Goal: Check status: Check status

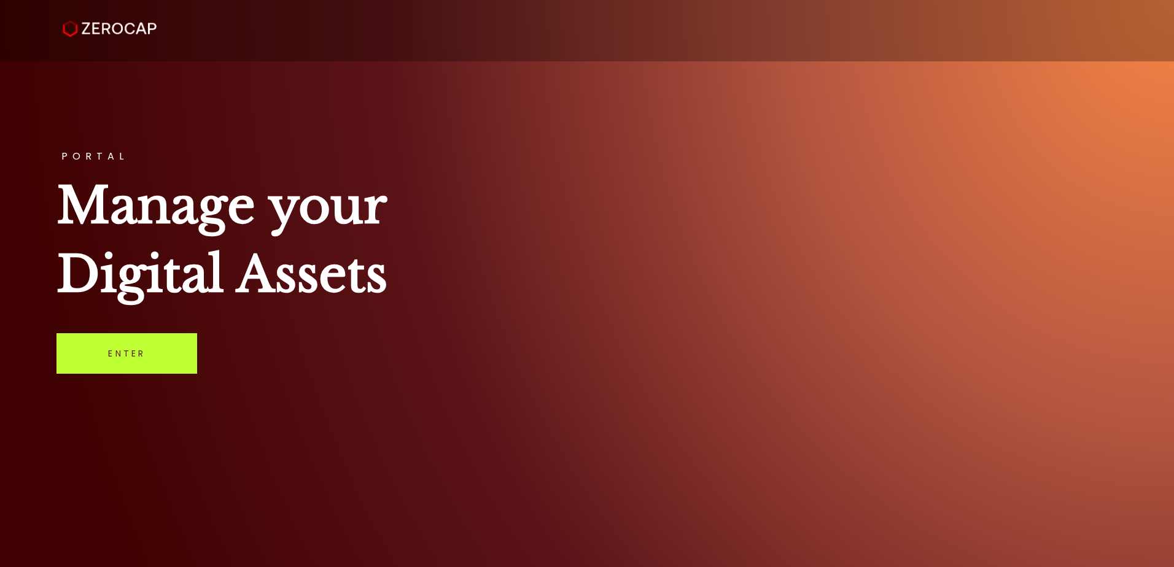
click at [137, 366] on link "Enter" at bounding box center [126, 353] width 141 height 41
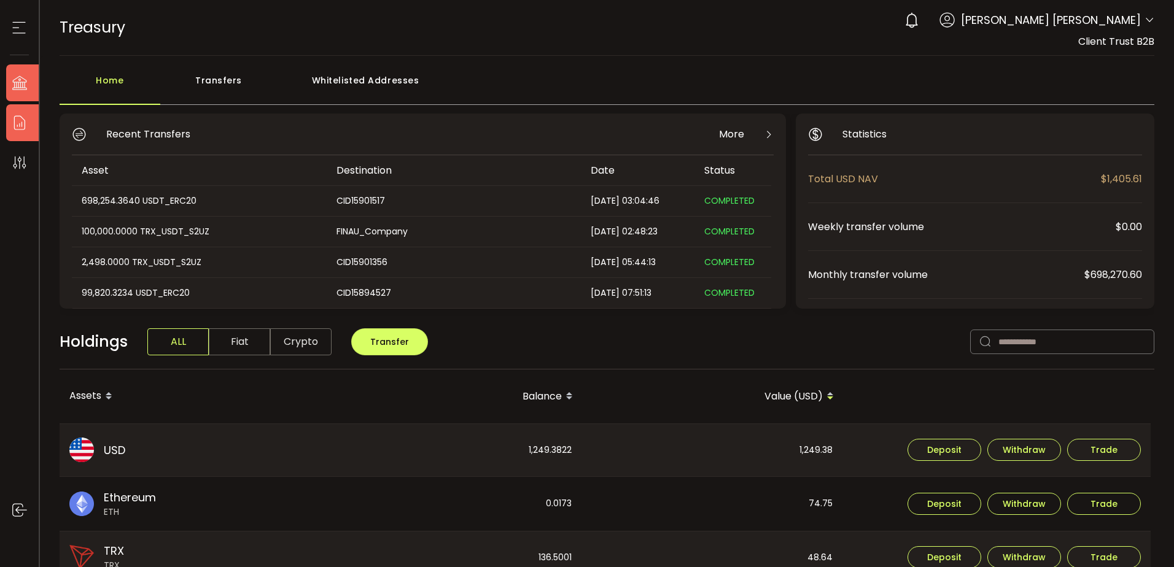
click at [28, 121] on icon at bounding box center [19, 123] width 18 height 18
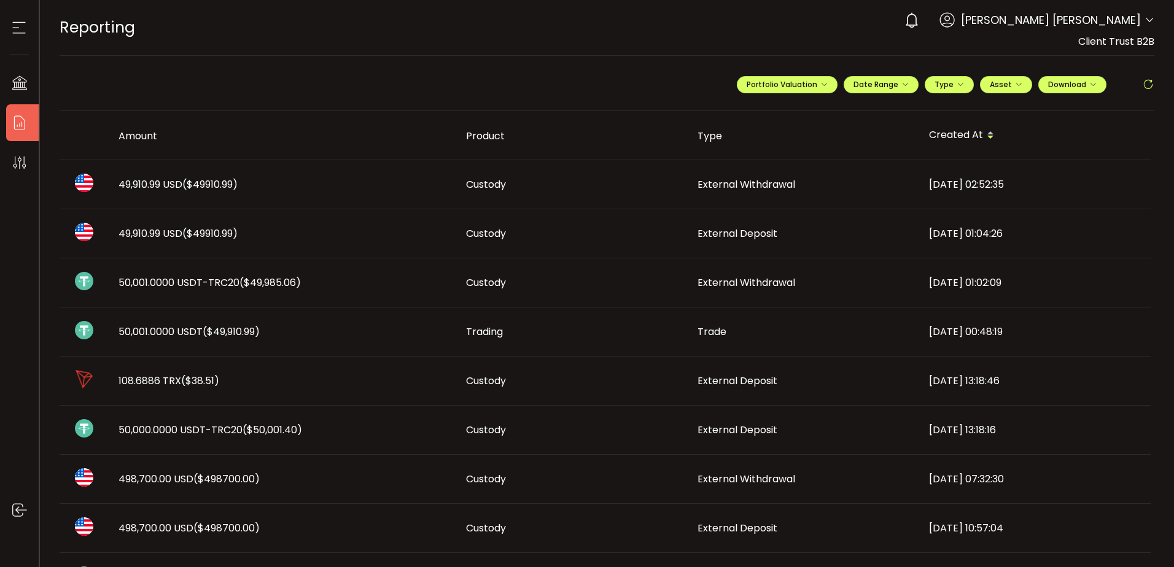
click at [749, 182] on span "External Withdrawal" at bounding box center [746, 184] width 98 height 14
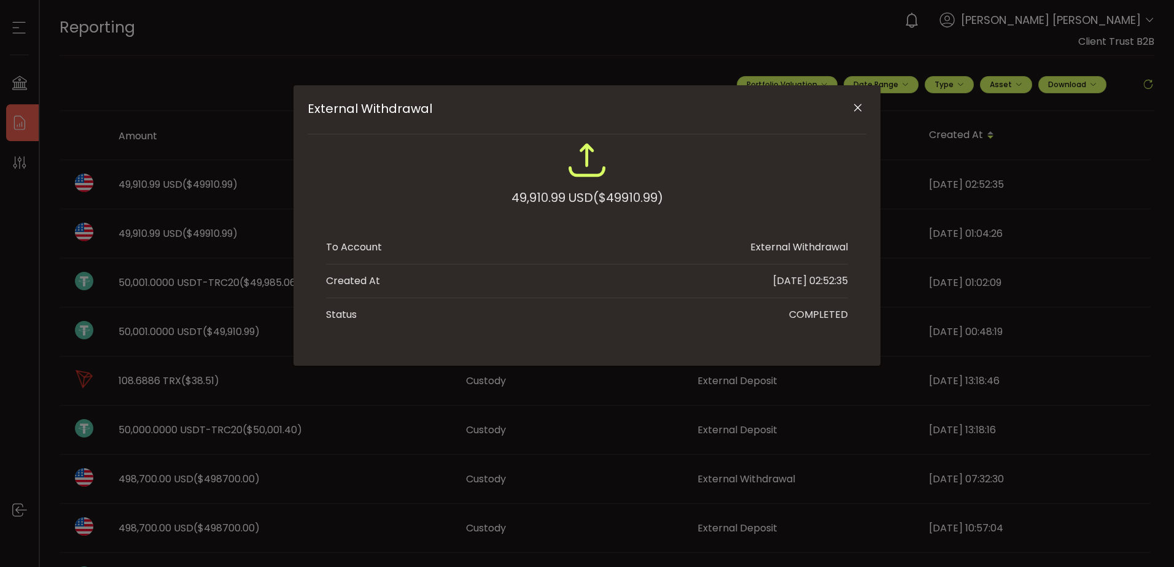
click at [856, 108] on icon "Close" at bounding box center [857, 108] width 12 height 12
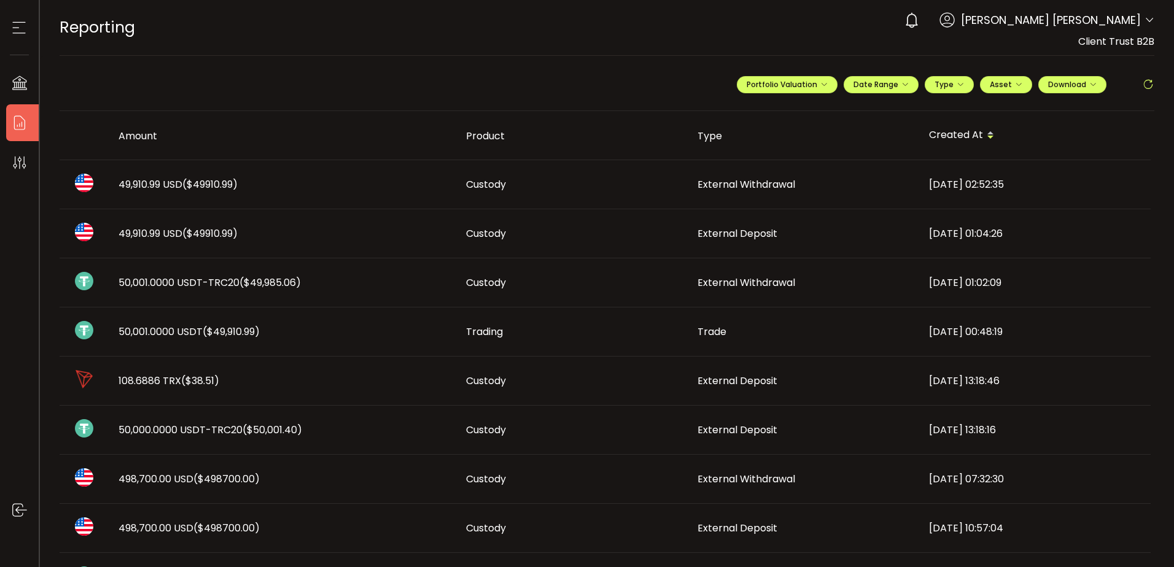
click at [222, 231] on span "($49910.99)" at bounding box center [209, 234] width 55 height 14
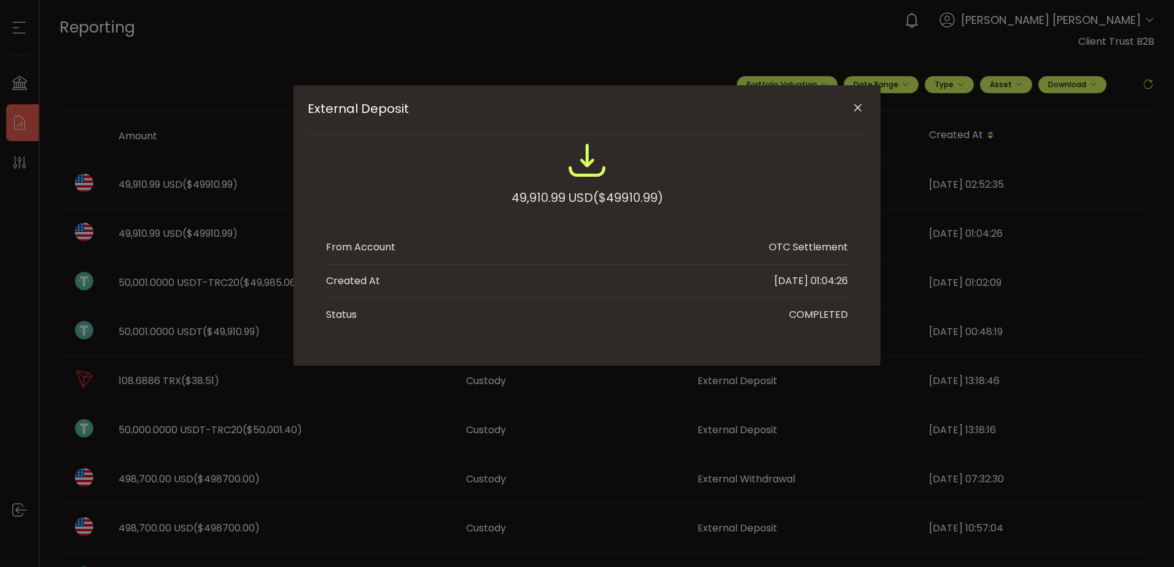
click at [856, 107] on icon "Close" at bounding box center [857, 108] width 12 height 12
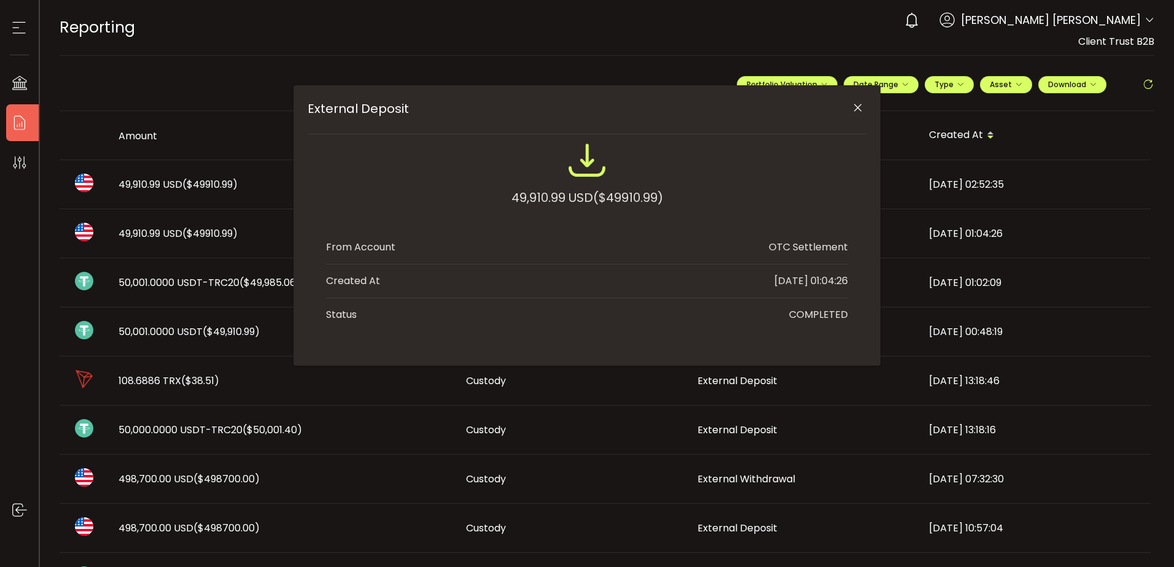
click at [265, 284] on span "($49,985.06)" at bounding box center [269, 283] width 61 height 14
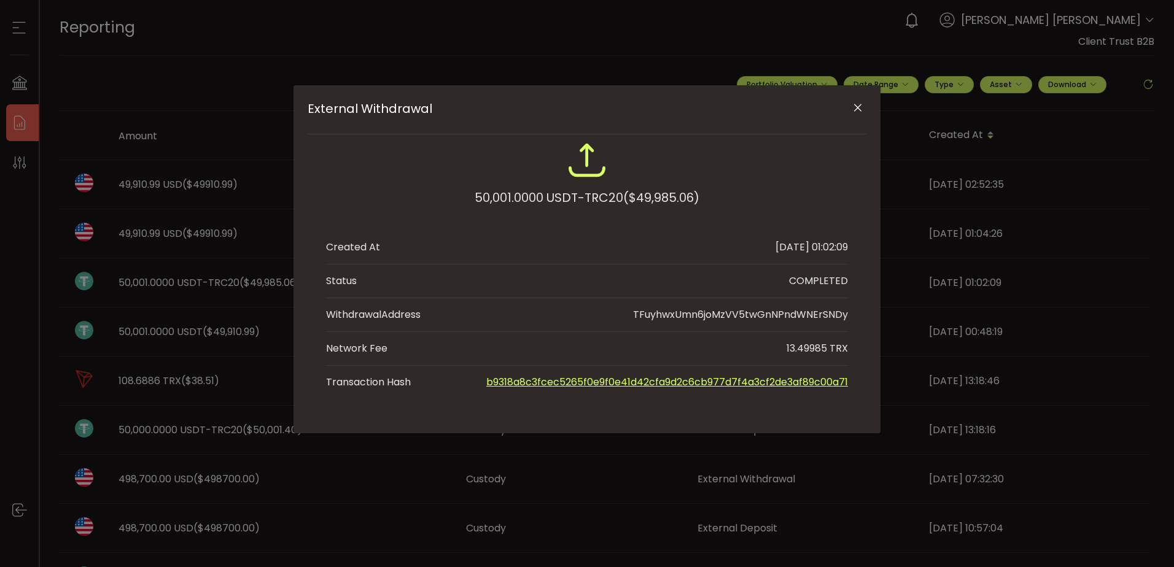
click at [915, 236] on div "External Withdrawal 50,001.0000 USDT-TRC20 ($49,985.06) Created At [DATE] 01:02…" at bounding box center [587, 283] width 1174 height 567
click at [157, 334] on div "External Withdrawal 50,001.0000 USDT-TRC20 ($49,985.06) Created At [DATE] 01:02…" at bounding box center [587, 283] width 1174 height 567
click at [285, 335] on div "External Withdrawal 50,001.0000 USDT-TRC20 ($49,985.06) Created At [DATE] 01:02…" at bounding box center [587, 283] width 1174 height 567
click at [861, 110] on icon "Close" at bounding box center [857, 108] width 12 height 12
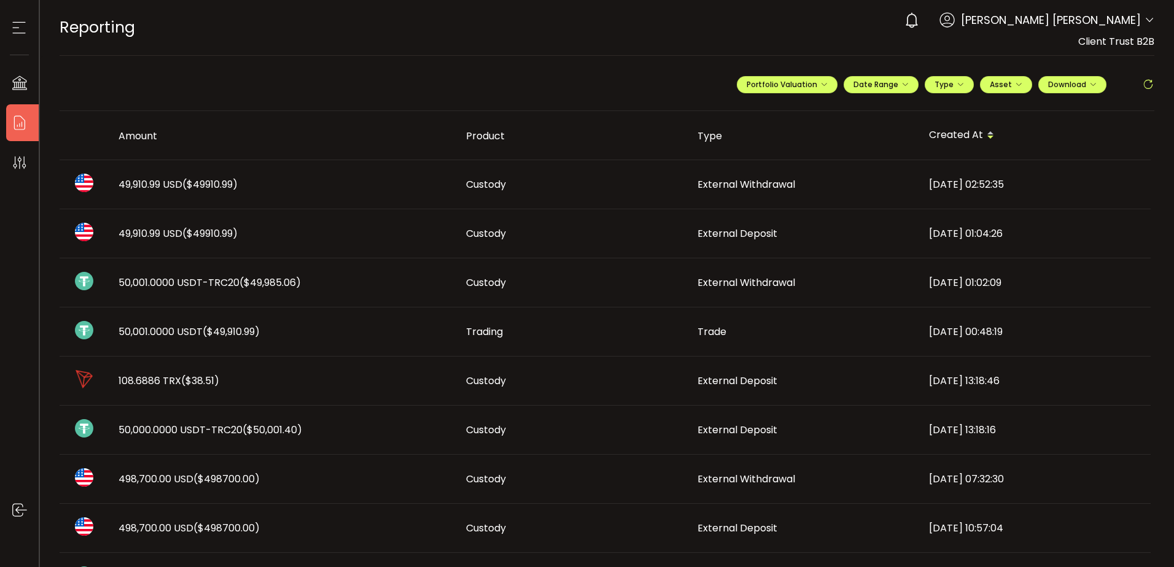
click at [239, 323] on td "50,001.0000 USDT ($49,910.99)" at bounding box center [282, 332] width 347 height 49
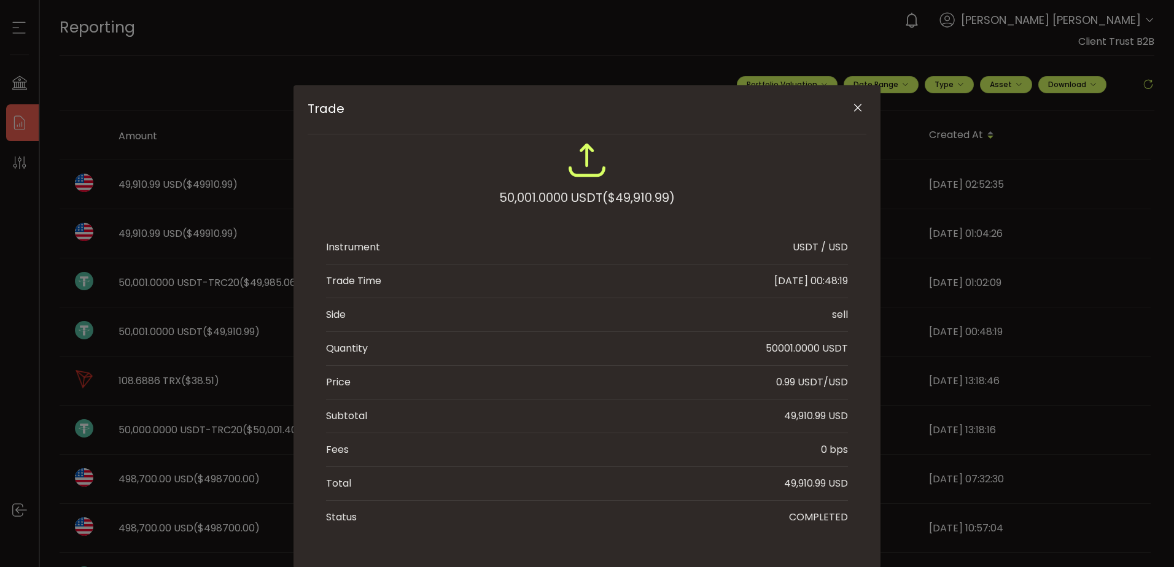
click at [815, 415] on div "49,910.99 USD" at bounding box center [816, 416] width 64 height 15
click at [815, 416] on div "49,910.99 USD" at bounding box center [816, 416] width 64 height 15
copy div "49,910.99 USD"
click at [782, 448] on li "Fees 0 bps" at bounding box center [587, 450] width 522 height 34
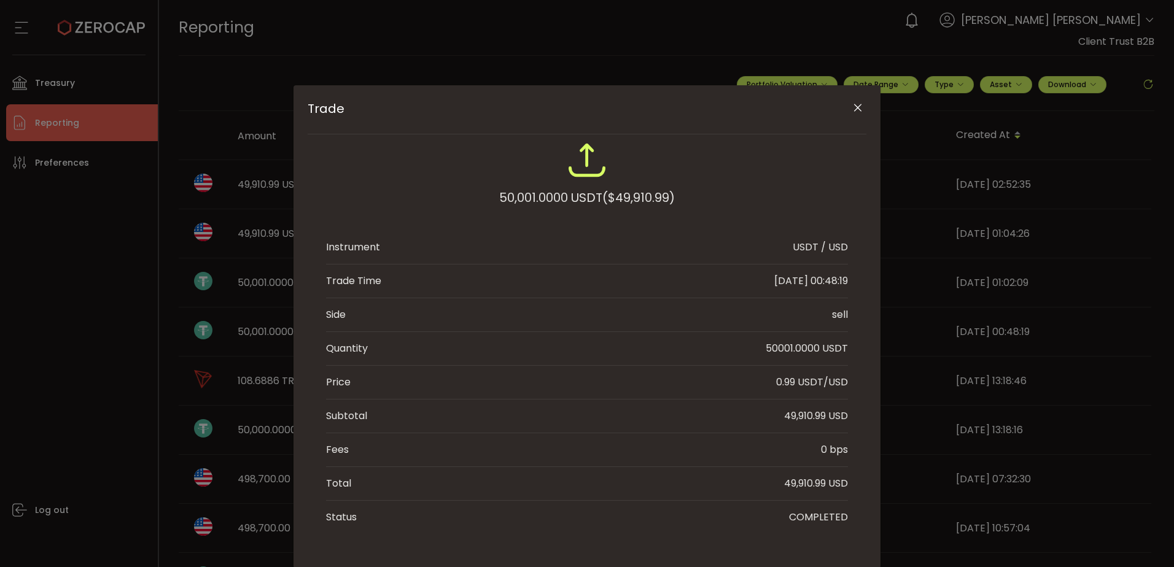
click at [808, 418] on div "49,910.99 USD" at bounding box center [816, 416] width 64 height 15
copy div "49,910.99 USD"
click at [704, 55] on div "Trade 50,001.0000 USDT ($49,910.99) Instrument USDT / USD Trade Time [DATE] 00:…" at bounding box center [587, 283] width 1174 height 567
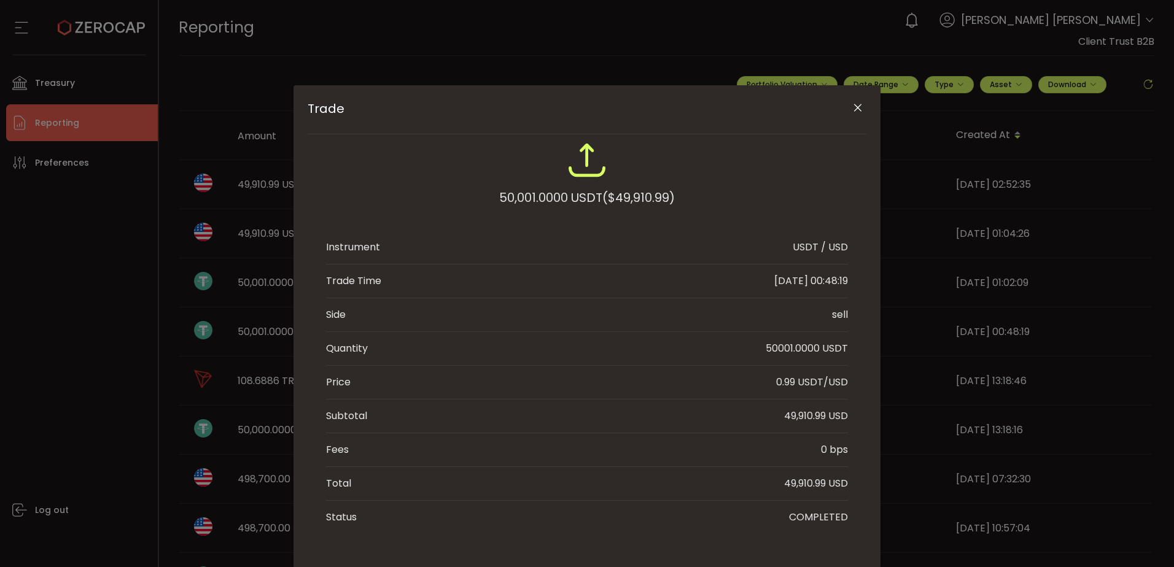
click at [854, 108] on icon "Close" at bounding box center [857, 108] width 12 height 12
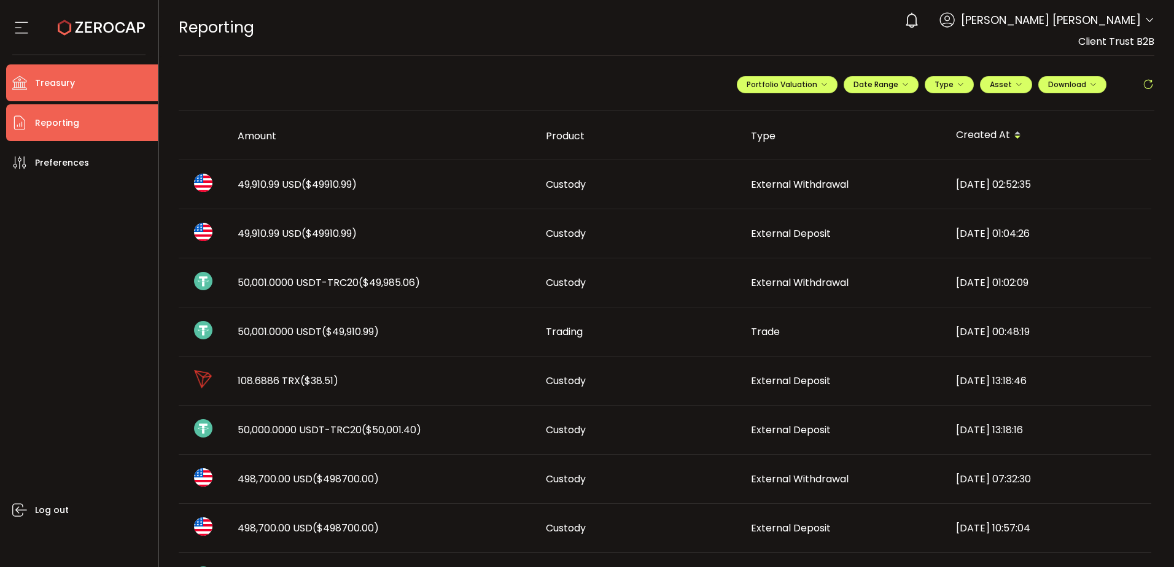
click at [69, 73] on li "Treasury" at bounding box center [82, 82] width 152 height 37
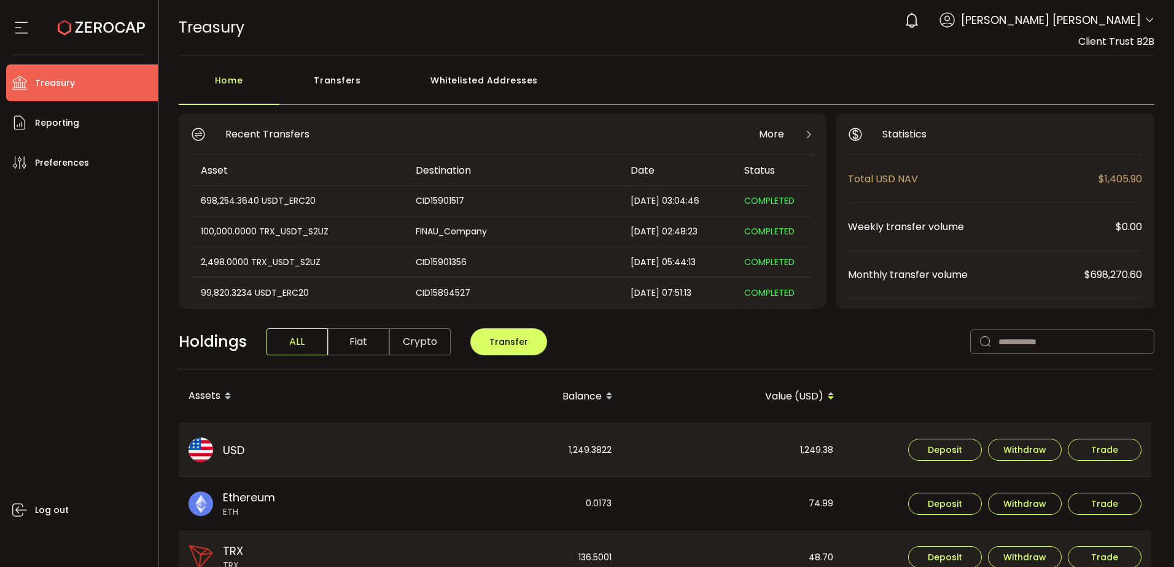
click at [22, 37] on icon at bounding box center [21, 27] width 18 height 18
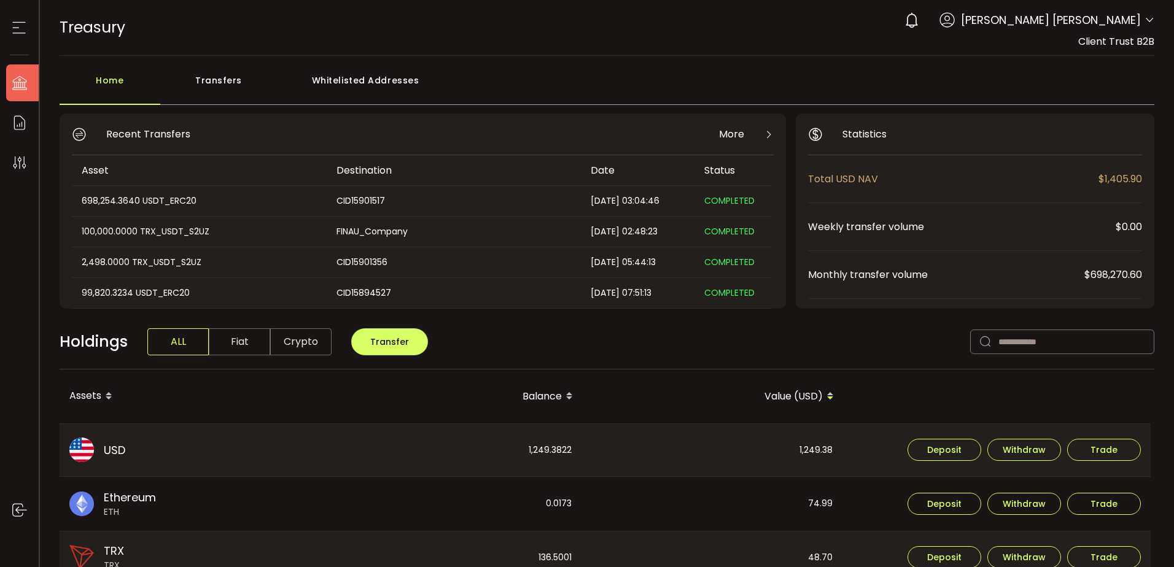
click at [19, 69] on li "Treasury" at bounding box center [25, 82] width 39 height 37
click at [29, 83] on li "Treasury" at bounding box center [25, 82] width 39 height 37
click at [21, 118] on icon at bounding box center [19, 123] width 18 height 18
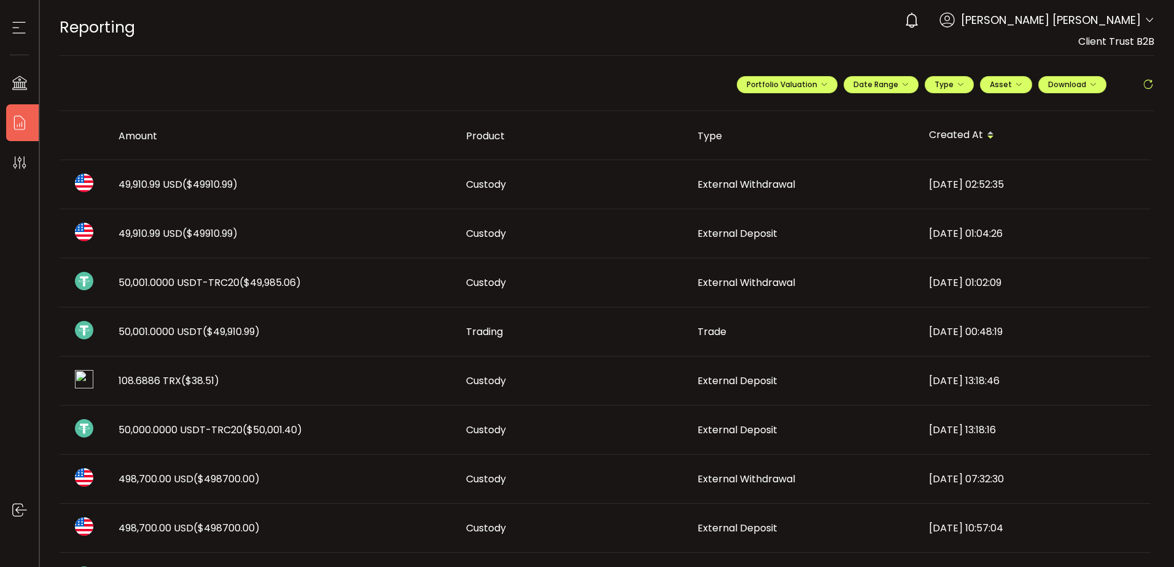
click at [21, 31] on icon at bounding box center [19, 27] width 18 height 18
